Goal: Find specific page/section: Find specific page/section

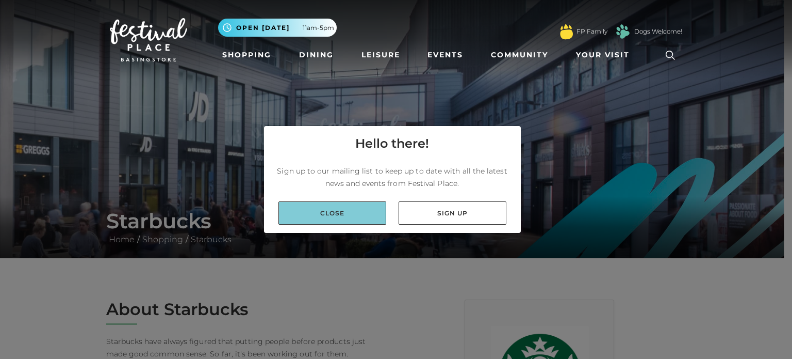
click at [308, 210] on link "Close" at bounding box center [333, 212] width 108 height 23
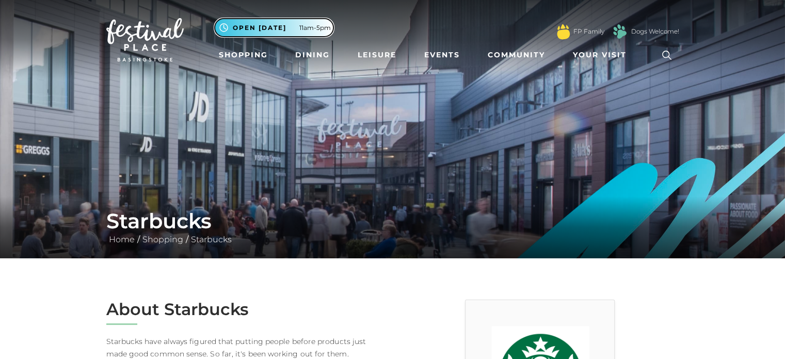
click at [301, 27] on span "11am-5pm" at bounding box center [314, 27] width 31 height 9
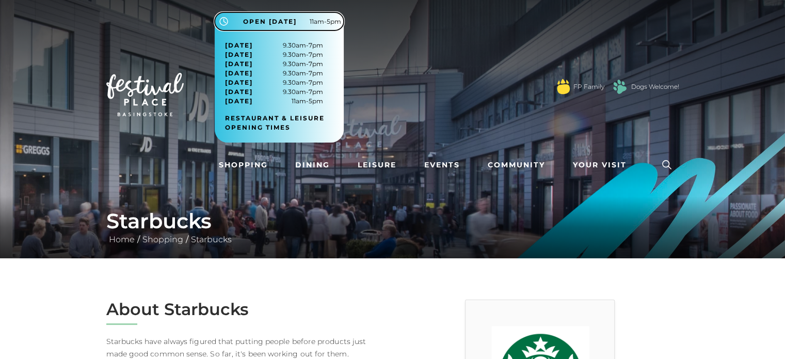
click at [324, 23] on span "11am-5pm" at bounding box center [325, 21] width 31 height 9
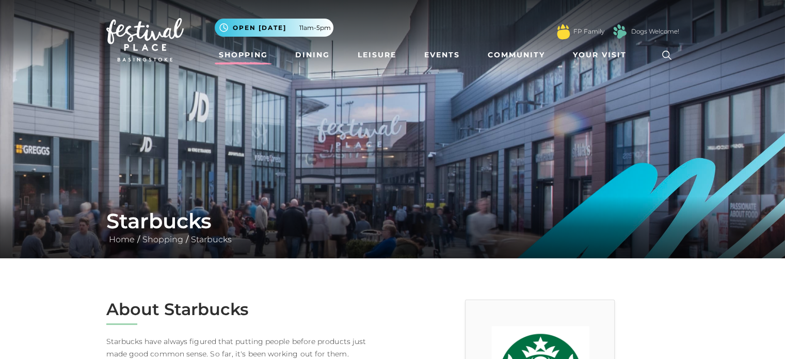
click at [261, 53] on link "Shopping" at bounding box center [243, 54] width 57 height 19
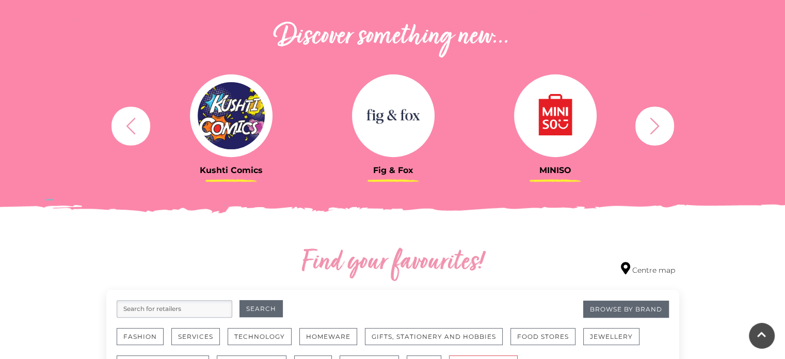
scroll to position [548, 0]
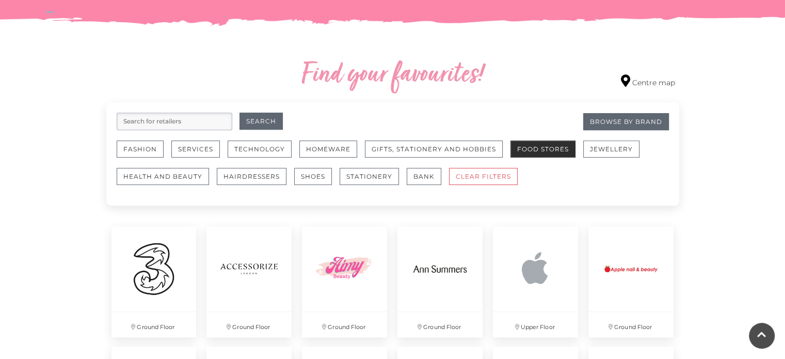
click at [547, 153] on button "Food Stores" at bounding box center [542, 148] width 65 height 17
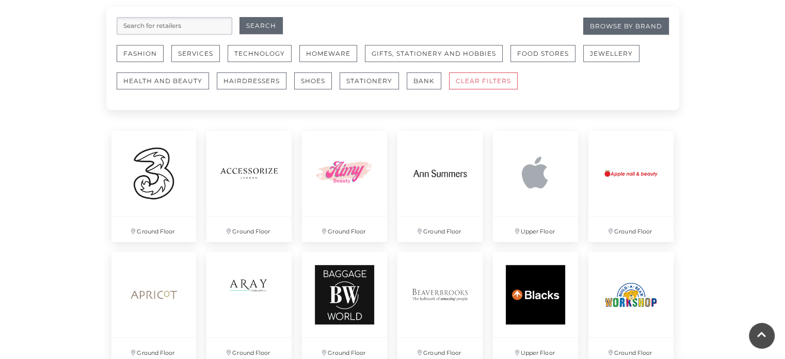
scroll to position [620, 0]
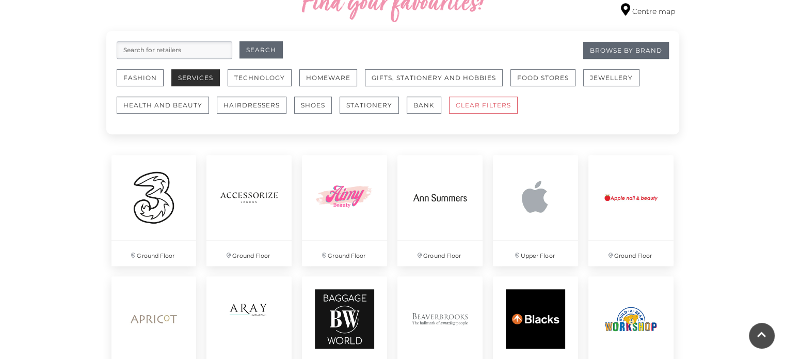
click at [206, 82] on button "Services" at bounding box center [195, 77] width 48 height 17
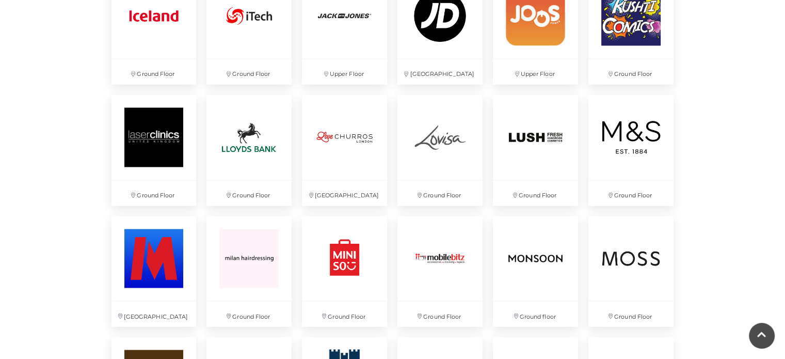
scroll to position [1658, 0]
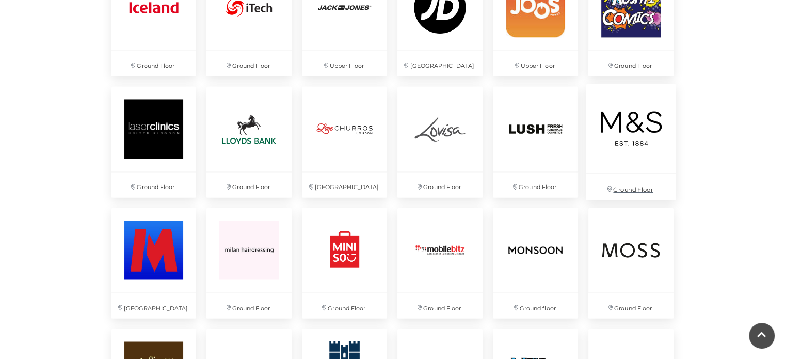
click at [630, 143] on img at bounding box center [630, 127] width 89 height 89
type input "star"
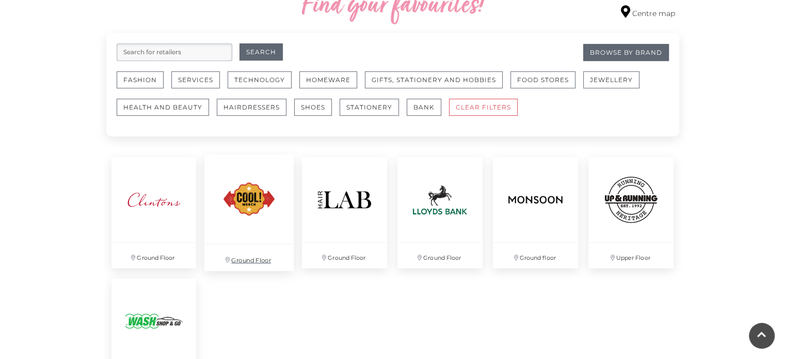
scroll to position [619, 0]
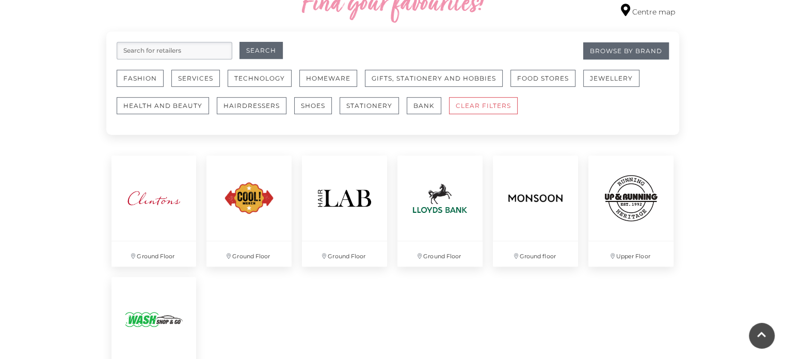
click at [196, 43] on input "search" at bounding box center [175, 51] width 116 height 18
type input "Starbucks"
click at [239, 42] on button "Search" at bounding box center [260, 50] width 43 height 17
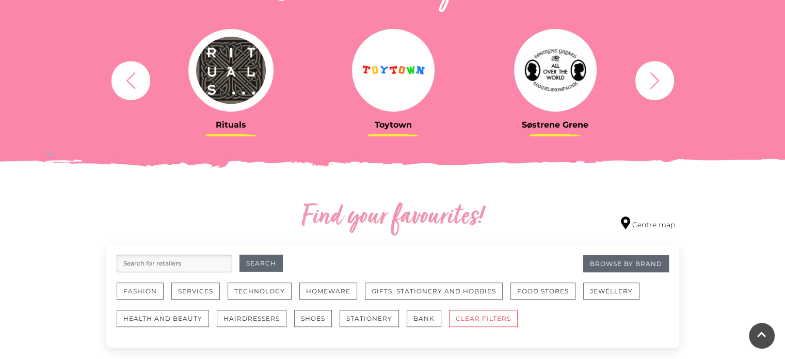
scroll to position [413, 0]
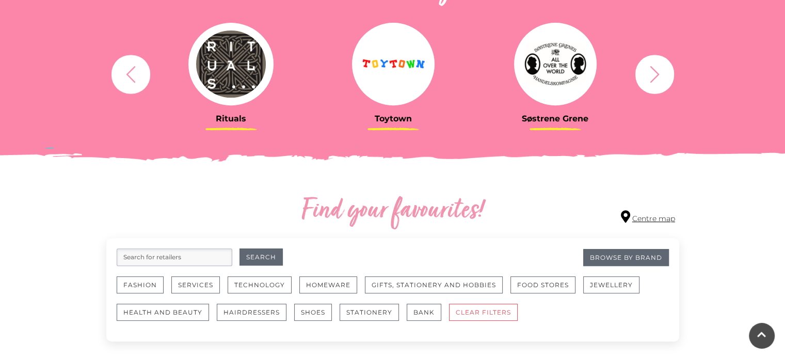
click at [643, 216] on link "Centre map" at bounding box center [648, 217] width 54 height 14
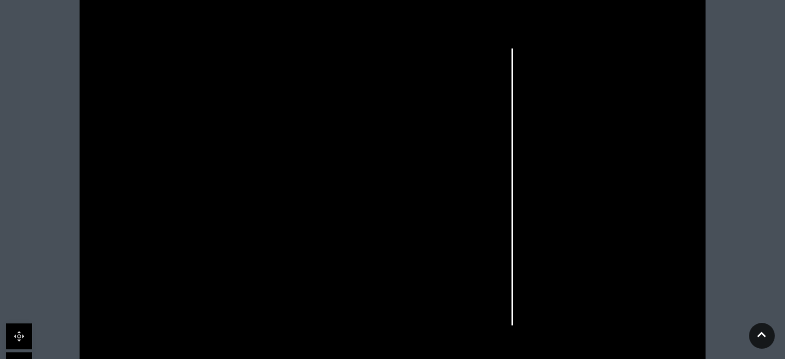
scroll to position [311, 0]
click at [640, 124] on icon at bounding box center [641, 126] width 9 height 9
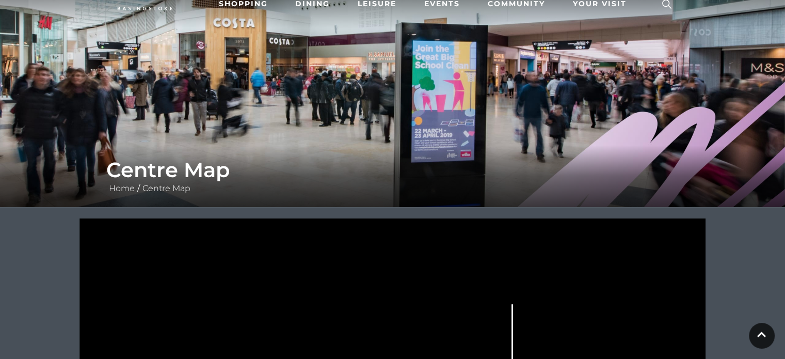
scroll to position [0, 0]
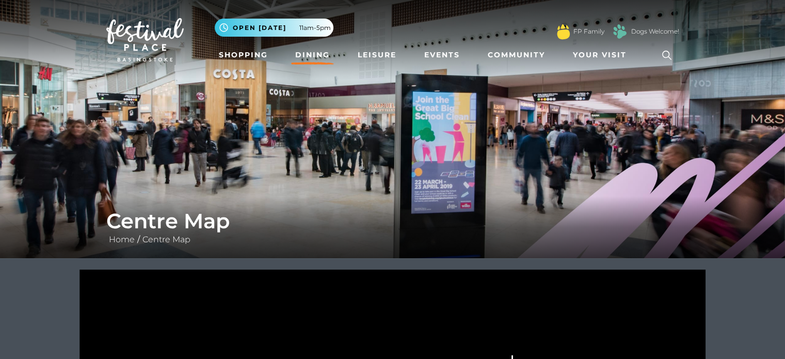
click at [322, 53] on link "Dining" at bounding box center [312, 54] width 43 height 19
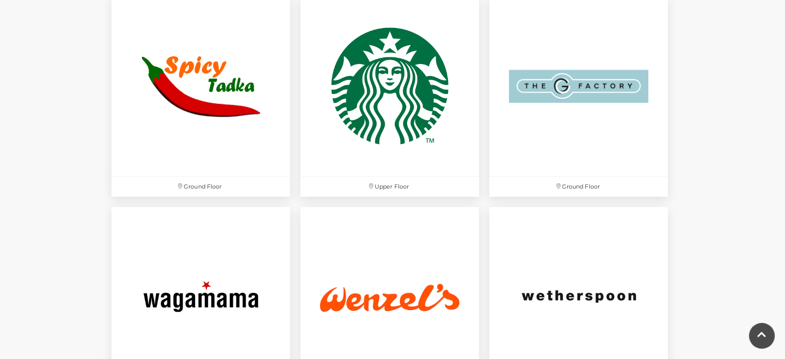
scroll to position [3207, 0]
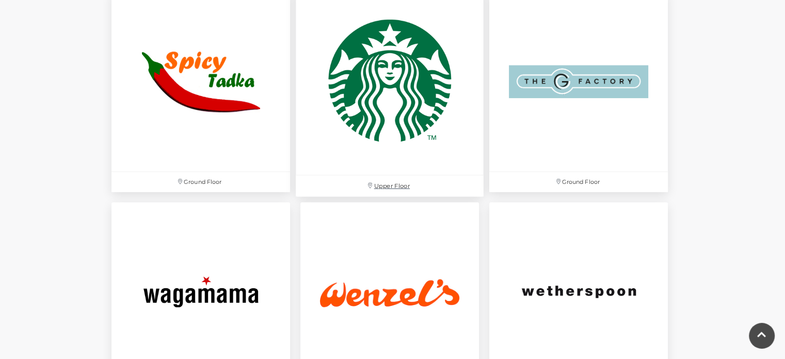
click at [402, 120] on img at bounding box center [390, 82] width 188 height 188
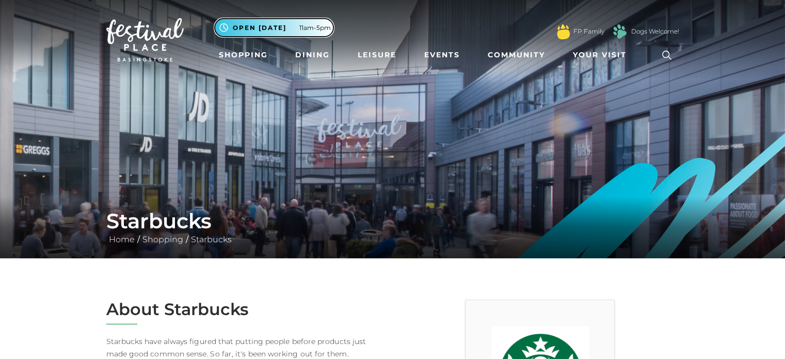
click at [307, 27] on span "11am-5pm" at bounding box center [314, 27] width 31 height 9
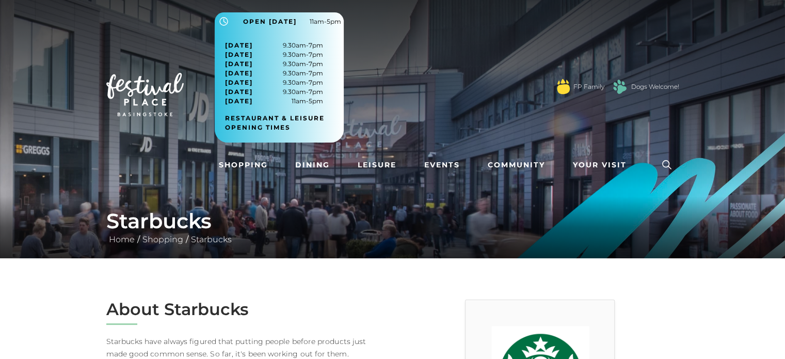
click at [276, 211] on h1 "Starbucks" at bounding box center [392, 220] width 573 height 25
click at [280, 17] on span "Open [DATE]" at bounding box center [270, 21] width 54 height 9
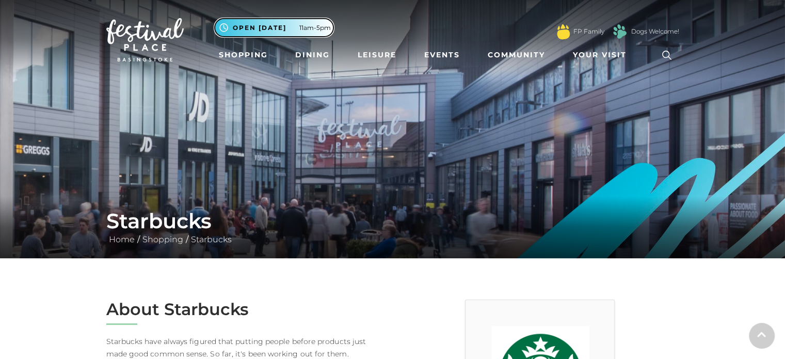
scroll to position [57, 0]
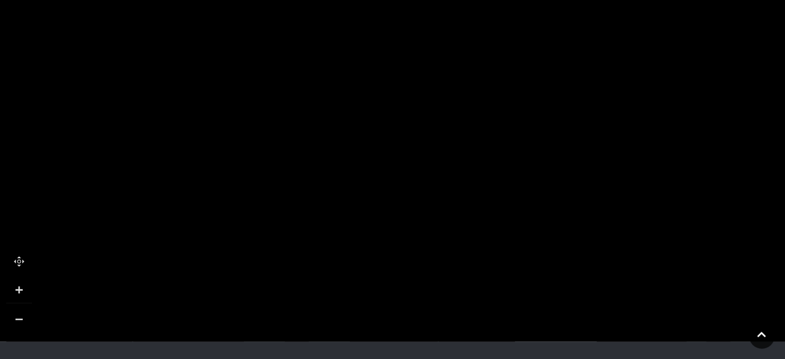
scroll to position [825, 0]
